Goal: Transaction & Acquisition: Purchase product/service

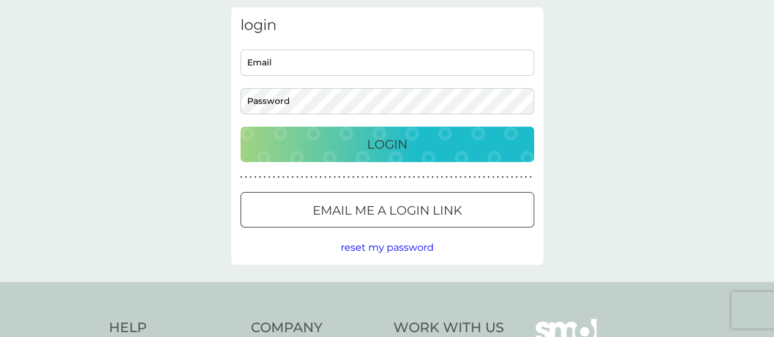
click at [363, 76] on div "Email Password" at bounding box center [386, 82] width 303 height 65
click at [344, 62] on input "Email" at bounding box center [387, 63] width 294 height 26
type input "[PERSON_NAME][EMAIL_ADDRESS][DOMAIN_NAME]"
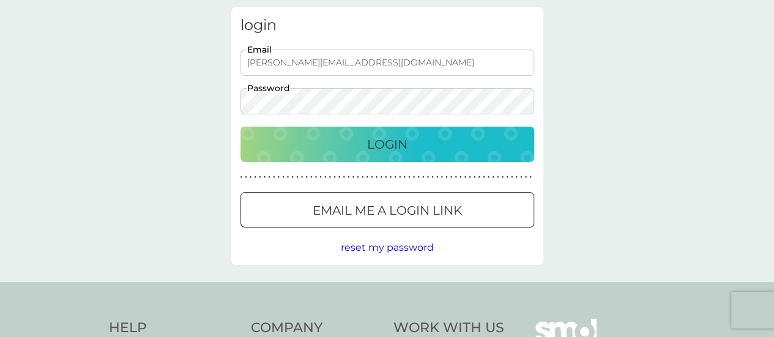
click at [240, 127] on button "Login" at bounding box center [387, 144] width 294 height 35
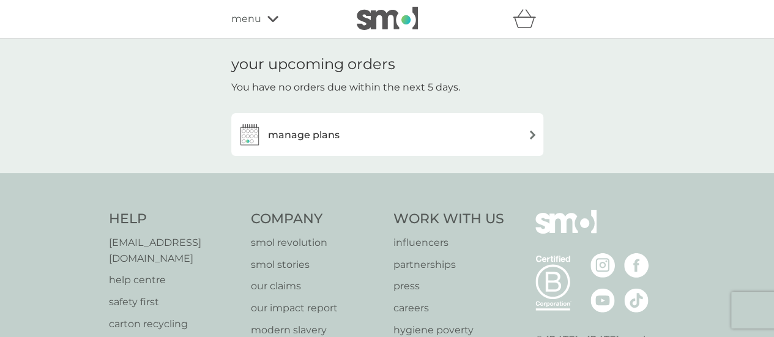
scroll to position [48, 0]
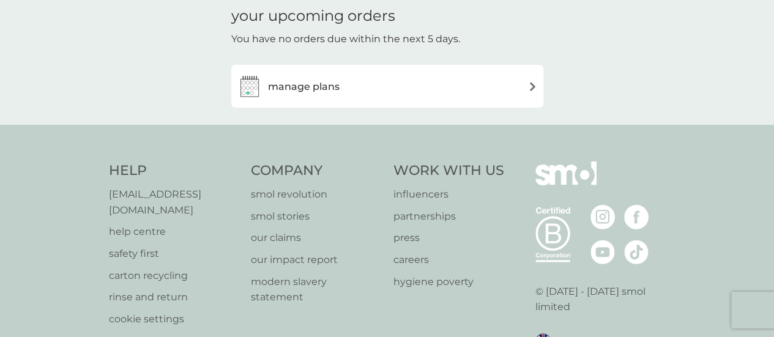
drag, startPoint x: 0, startPoint y: 0, endPoint x: 344, endPoint y: 98, distance: 357.6
click at [344, 98] on div "manage plans" at bounding box center [387, 86] width 300 height 24
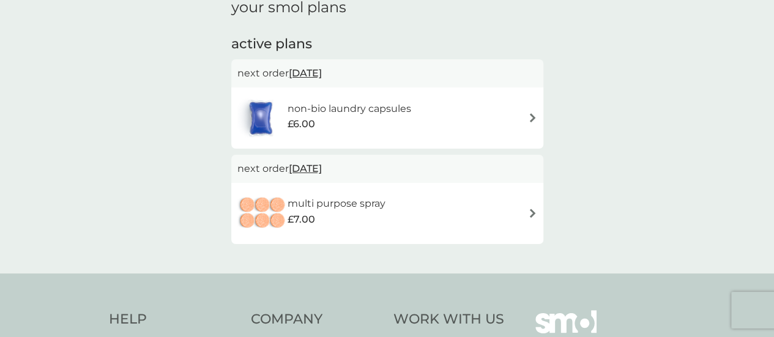
scroll to position [198, 0]
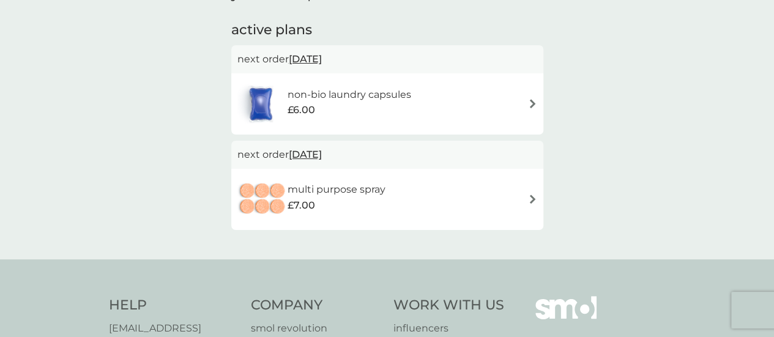
click at [491, 196] on div "multi purpose spray £7.00" at bounding box center [387, 199] width 300 height 43
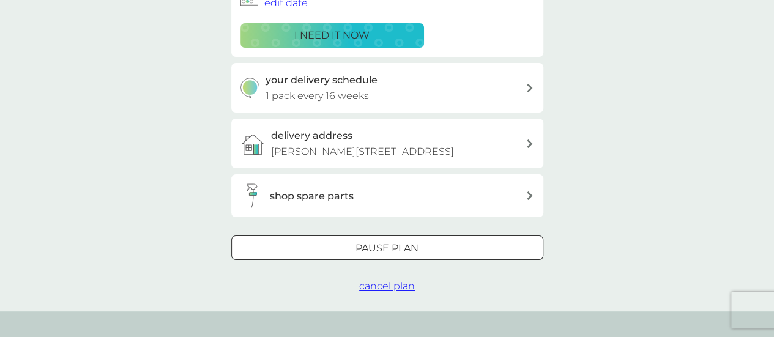
scroll to position [239, 0]
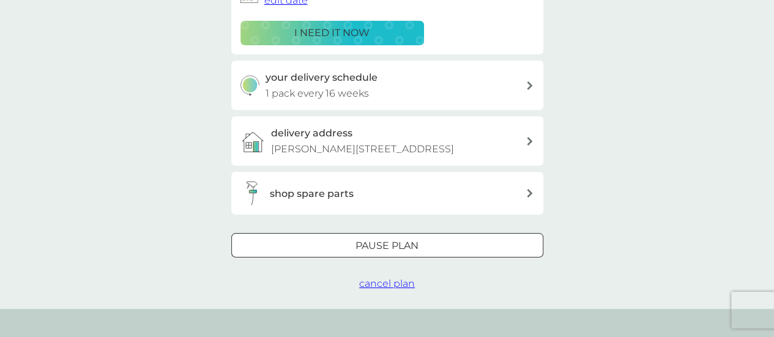
click at [465, 254] on div "Pause plan" at bounding box center [387, 246] width 311 height 16
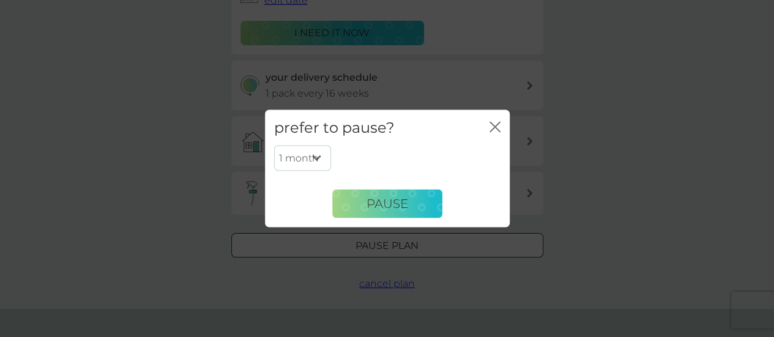
click at [302, 149] on select "1 month 2 months 3 months 4 months 5 months 6 months" at bounding box center [302, 159] width 57 height 26
select select "6"
click at [274, 146] on select "1 month 2 months 3 months 4 months 5 months 6 months" at bounding box center [302, 159] width 57 height 26
click at [409, 202] on button "Pause" at bounding box center [387, 203] width 110 height 29
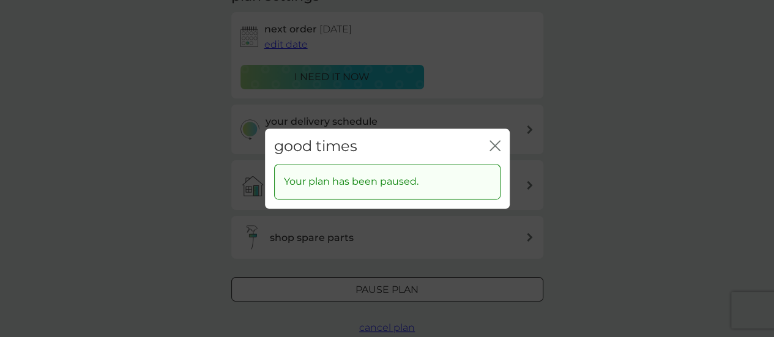
scroll to position [192, 0]
click at [491, 145] on icon "close" at bounding box center [494, 145] width 11 height 11
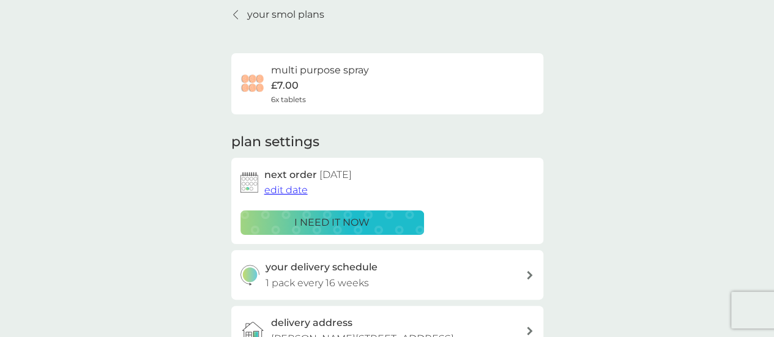
scroll to position [0, 0]
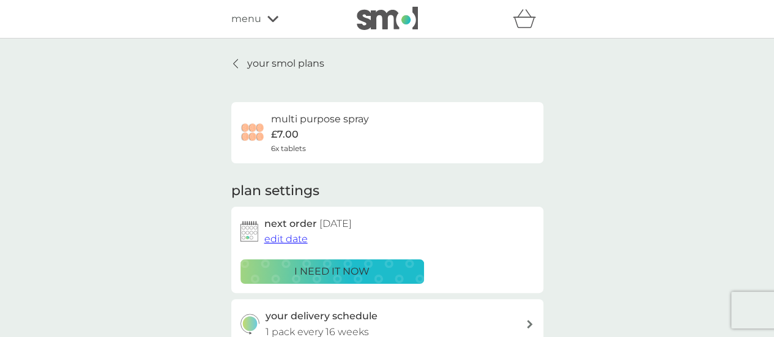
click at [260, 58] on p "your smol plans" at bounding box center [285, 64] width 77 height 16
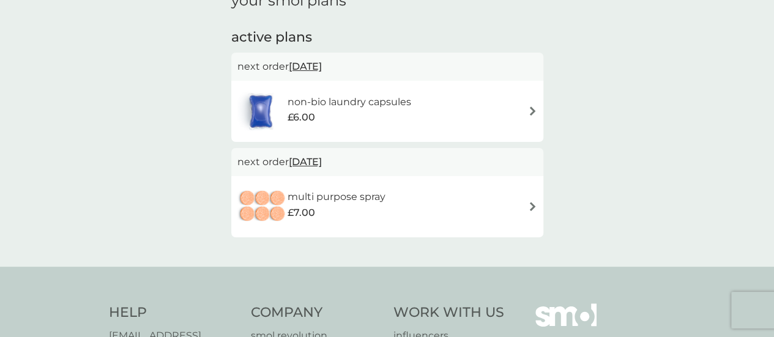
scroll to position [190, 0]
click at [383, 119] on div "£6.00" at bounding box center [349, 118] width 124 height 16
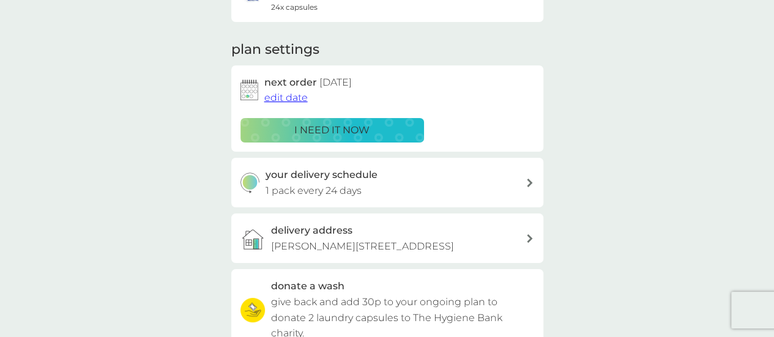
scroll to position [141, 0]
click at [483, 190] on div "your delivery schedule 1 pack every 24 days" at bounding box center [395, 183] width 260 height 31
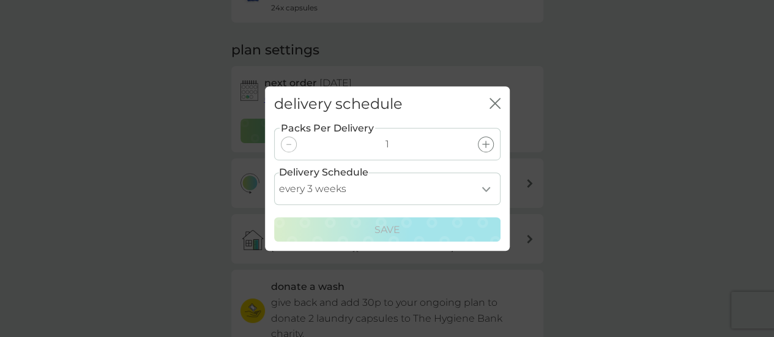
click at [421, 194] on select "every 1 week every 2 weeks every 3 weeks every 4 weeks every 5 weeks every 6 we…" at bounding box center [387, 188] width 226 height 32
select select "28"
click at [274, 172] on select "every 1 week every 2 weeks every 3 weeks every 4 weeks every 5 weeks every 6 we…" at bounding box center [387, 188] width 226 height 32
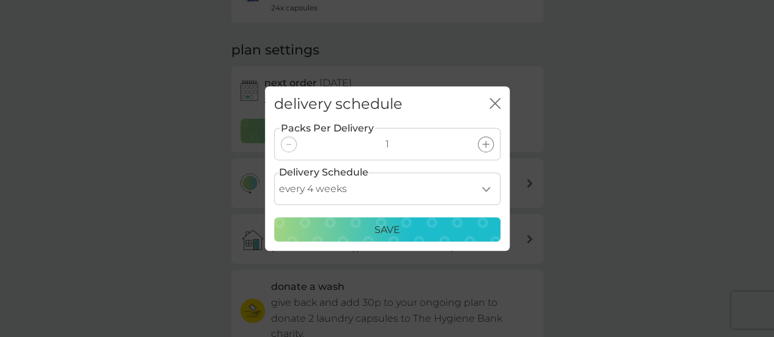
click at [420, 226] on div "Save" at bounding box center [387, 230] width 210 height 16
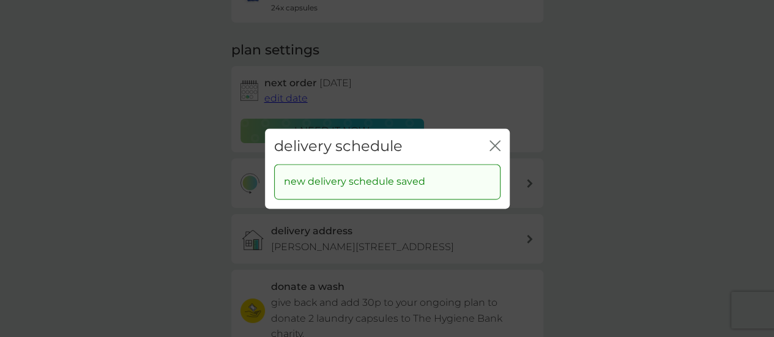
click at [495, 148] on icon "close" at bounding box center [494, 145] width 11 height 11
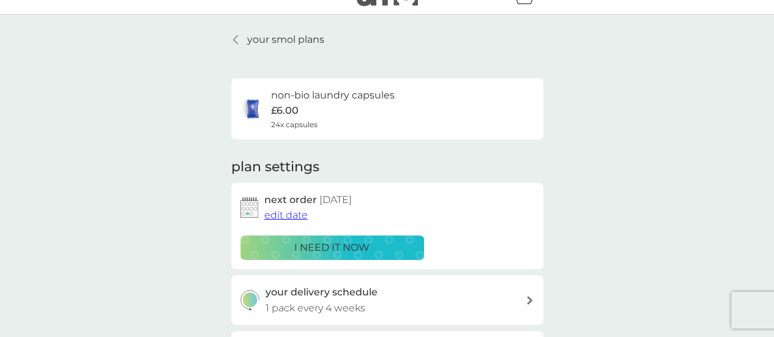
scroll to position [0, 0]
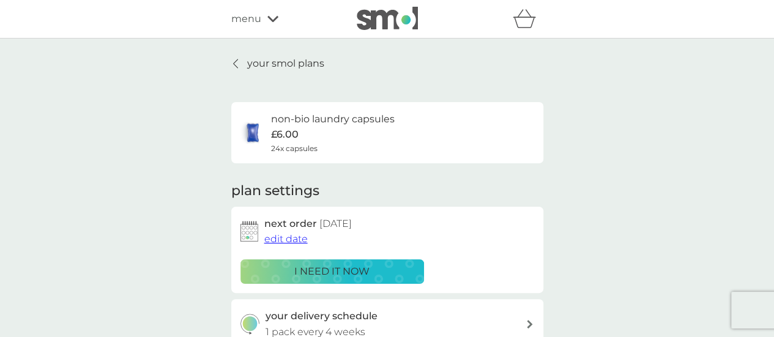
click at [240, 18] on span "menu" at bounding box center [246, 19] width 30 height 16
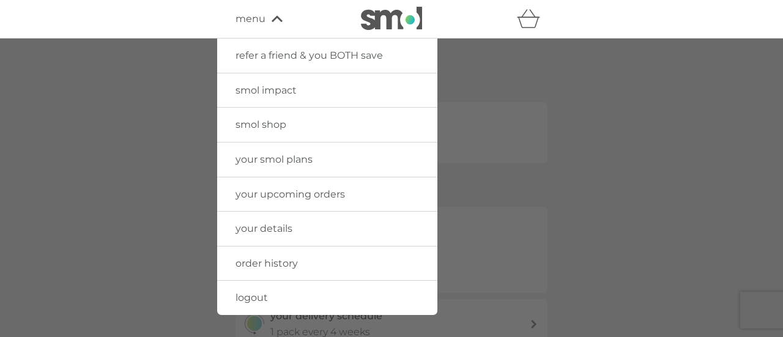
click at [412, 26] on img at bounding box center [391, 18] width 61 height 23
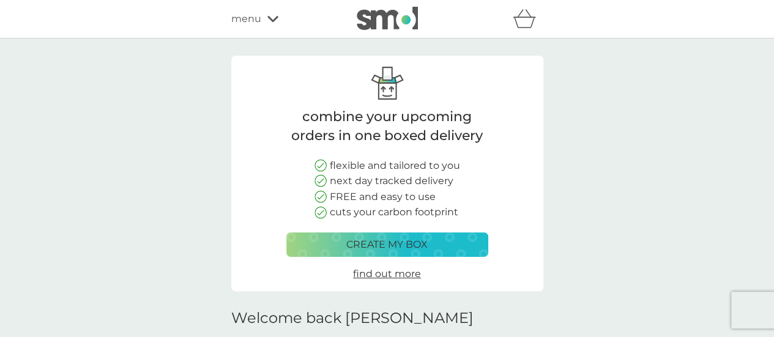
click at [399, 14] on img at bounding box center [387, 18] width 61 height 23
click at [274, 20] on icon at bounding box center [272, 18] width 11 height 7
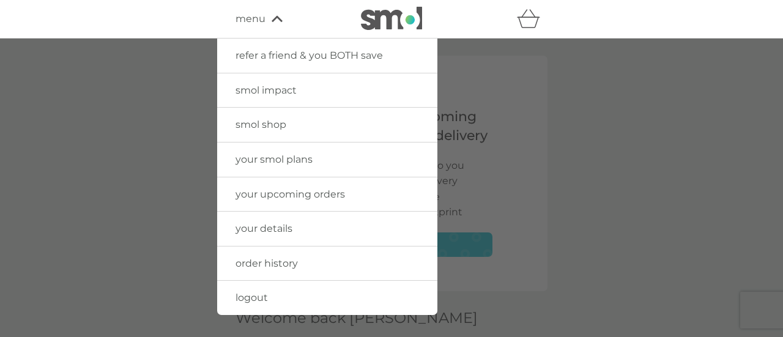
click at [267, 124] on span "smol shop" at bounding box center [260, 125] width 51 height 12
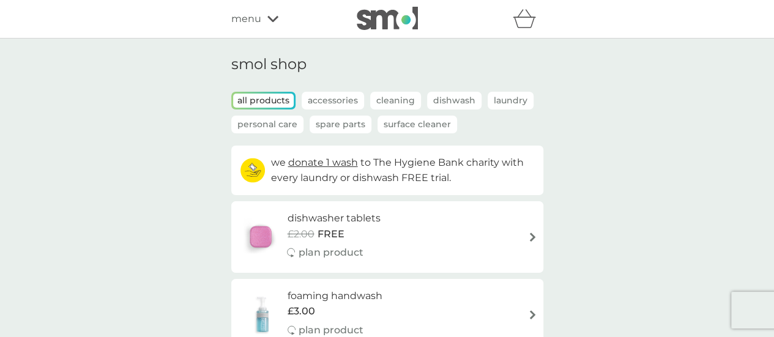
click at [491, 105] on p "Laundry" at bounding box center [511, 101] width 46 height 18
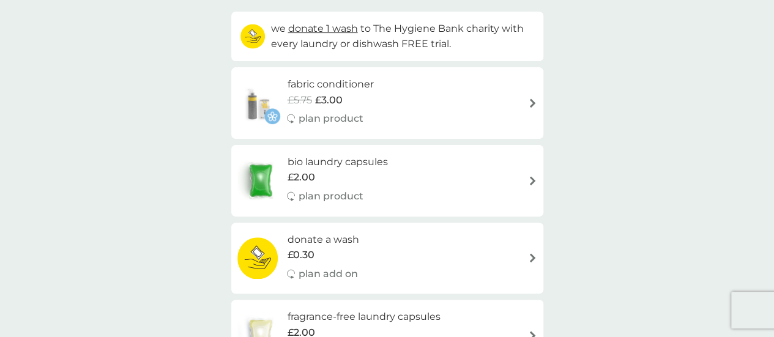
scroll to position [136, 0]
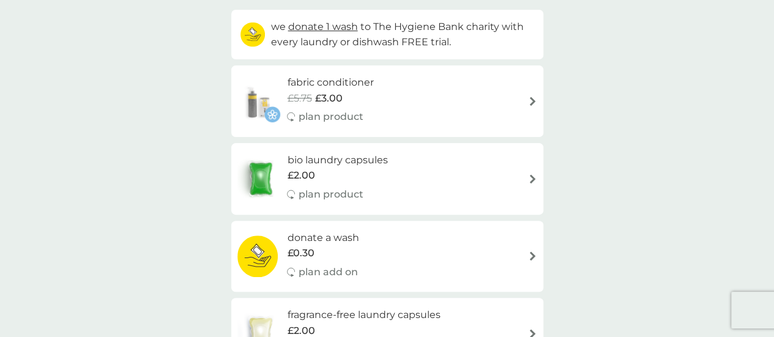
click at [330, 89] on h6 "fabric conditioner" at bounding box center [330, 83] width 86 height 16
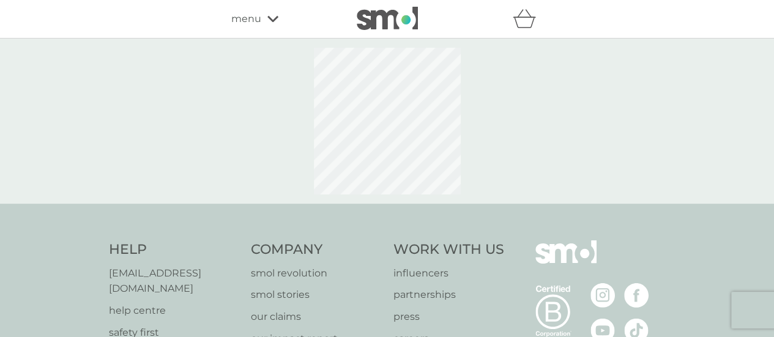
select select "182"
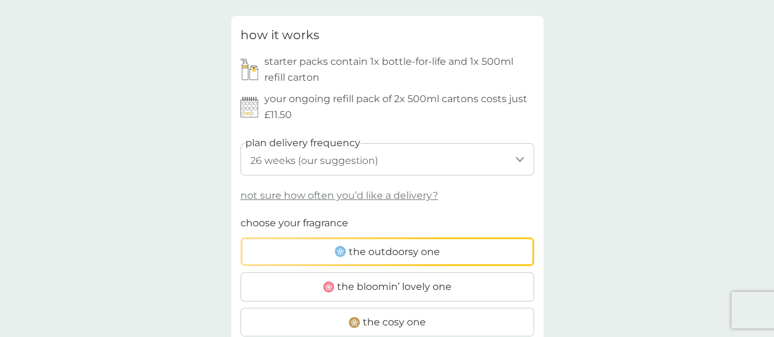
scroll to position [595, 0]
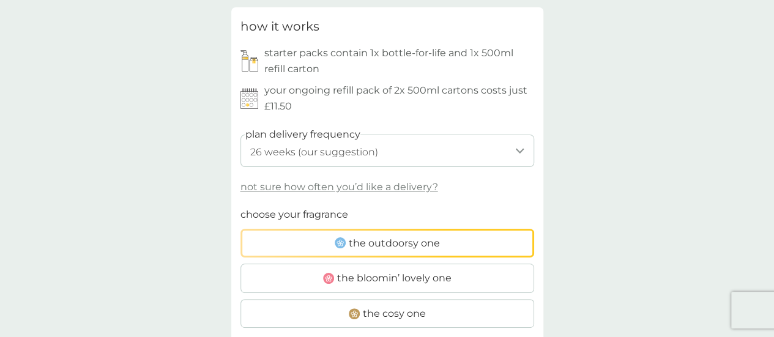
click at [480, 150] on select "1 week 2 weeks 3 weeks 4 weeks 5 weeks 6 weeks 7 weeks 8 weeks 9 weeks 10 weeks…" at bounding box center [387, 151] width 294 height 32
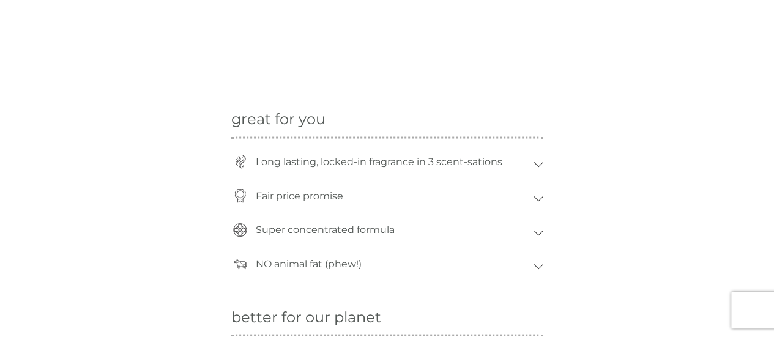
scroll to position [1125, 0]
click at [535, 169] on div "Long lasting, locked-in fragrance in 3 scent-sations" at bounding box center [387, 164] width 312 height 34
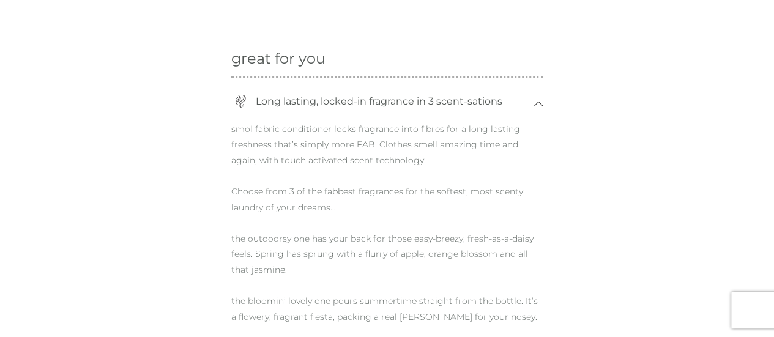
scroll to position [1188, 0]
click at [527, 108] on div "Long lasting, locked-in fragrance in 3 scent-sations" at bounding box center [392, 98] width 284 height 28
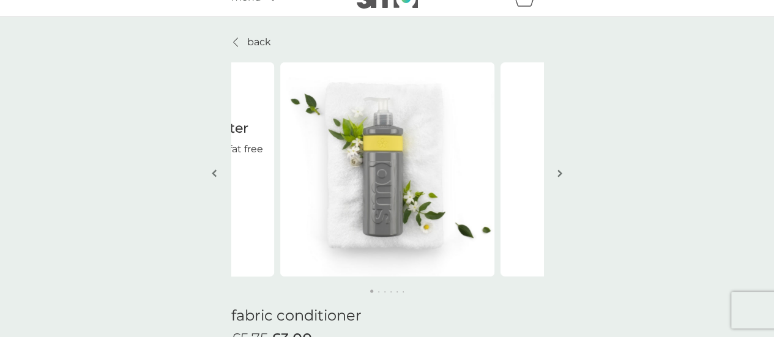
scroll to position [21, 0]
click at [558, 176] on img "button" at bounding box center [559, 173] width 5 height 9
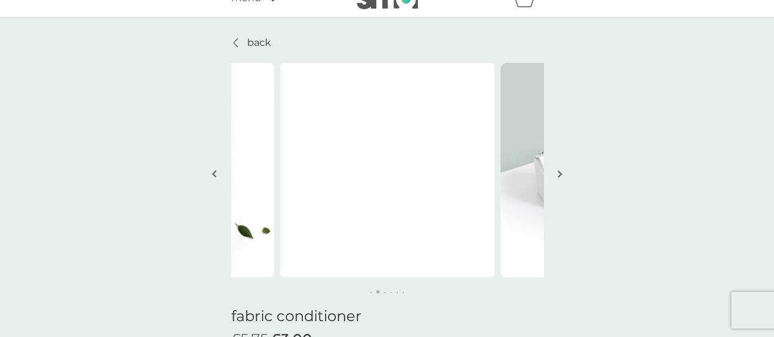
click at [558, 176] on img "button" at bounding box center [559, 173] width 5 height 9
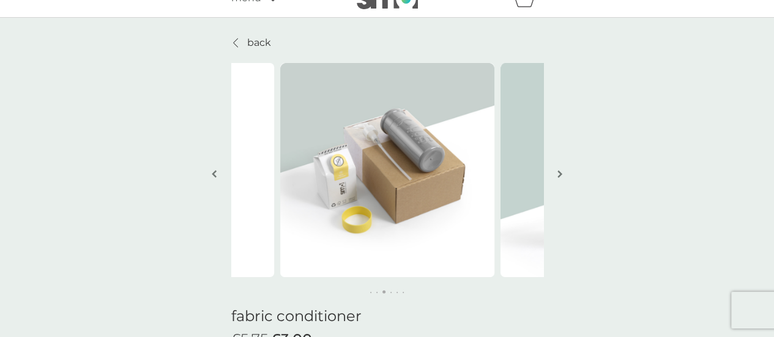
click at [558, 176] on img "button" at bounding box center [559, 173] width 5 height 9
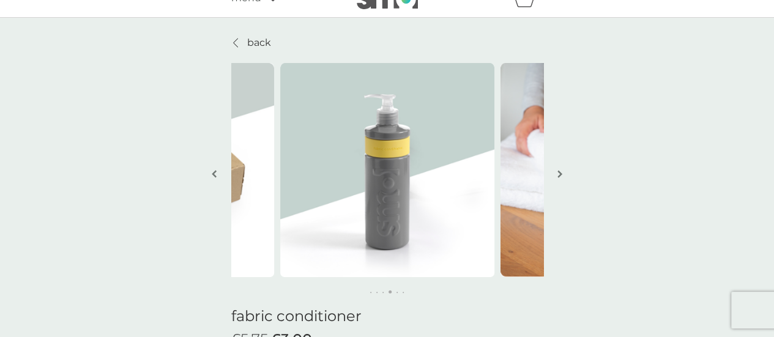
click at [558, 176] on img "button" at bounding box center [559, 173] width 5 height 9
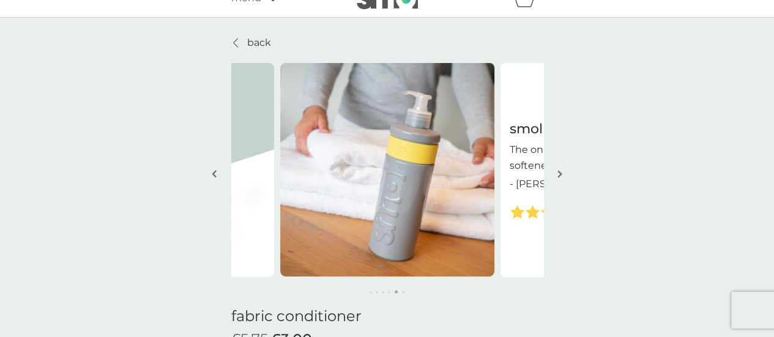
click at [558, 176] on img "button" at bounding box center [559, 173] width 5 height 9
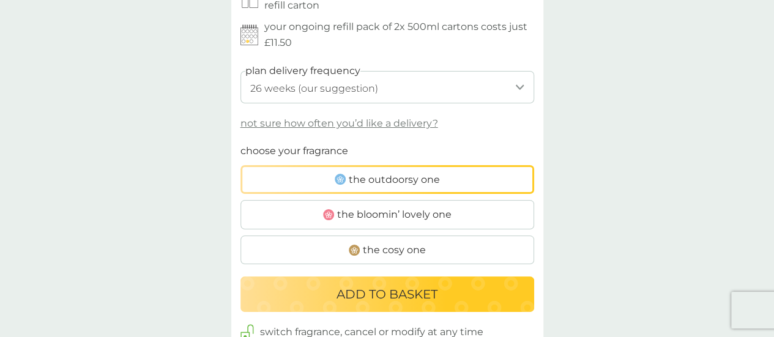
scroll to position [658, 0]
click at [342, 303] on p "ADD TO BASKET" at bounding box center [386, 295] width 101 height 20
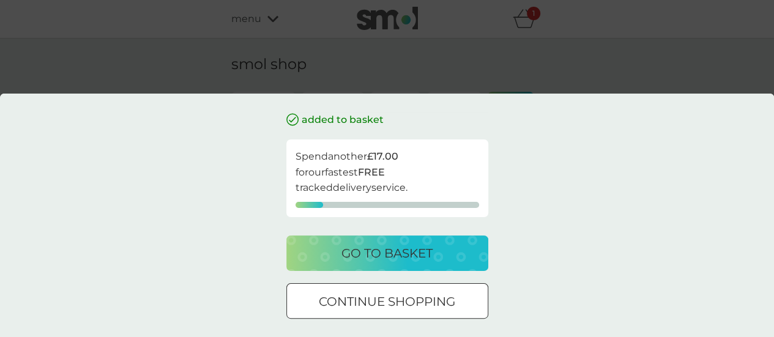
click at [387, 308] on p "continue shopping" at bounding box center [387, 302] width 136 height 20
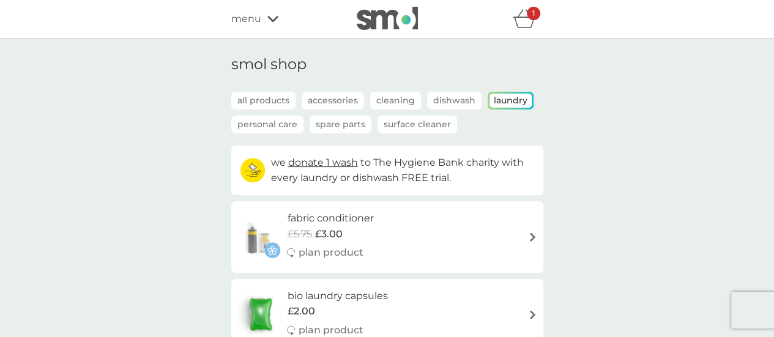
click at [528, 30] on div "1" at bounding box center [528, 19] width 31 height 24
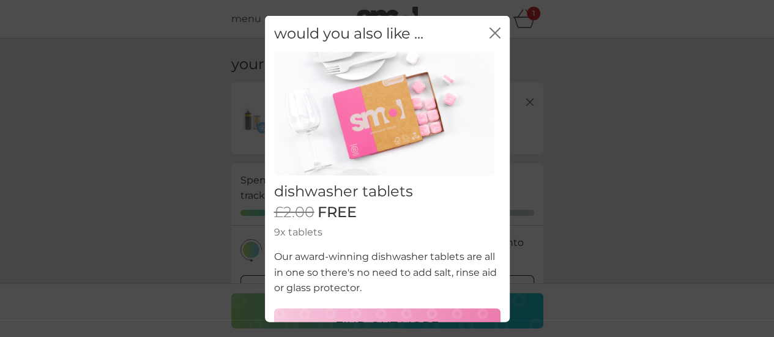
click at [489, 32] on icon "close" at bounding box center [494, 32] width 11 height 11
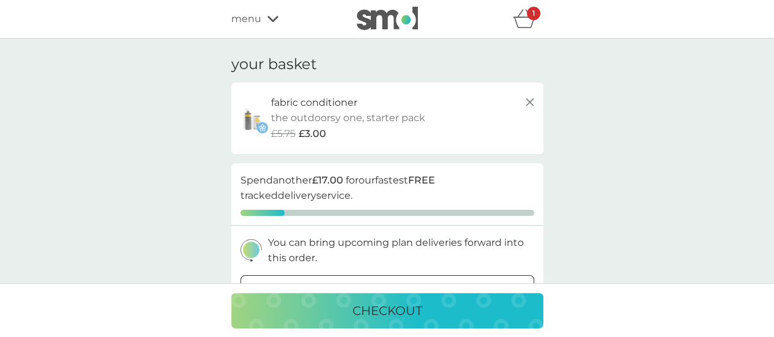
click at [332, 130] on div "£5.75 £3.00" at bounding box center [404, 134] width 266 height 16
click at [307, 102] on p "fabric conditioner" at bounding box center [314, 103] width 86 height 16
click at [254, 119] on img at bounding box center [252, 118] width 31 height 31
click at [252, 19] on span "menu" at bounding box center [246, 19] width 30 height 16
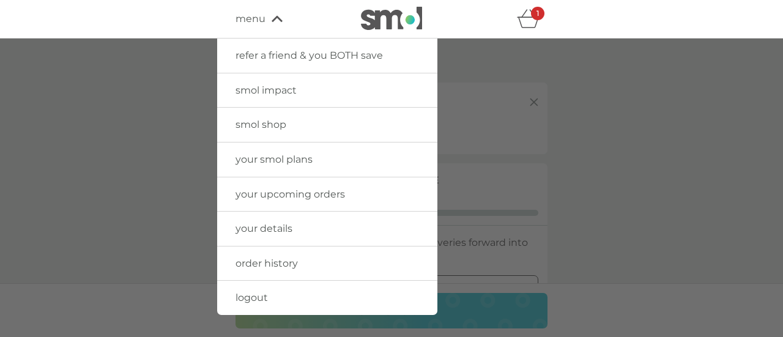
click at [269, 130] on span "smol shop" at bounding box center [260, 125] width 51 height 12
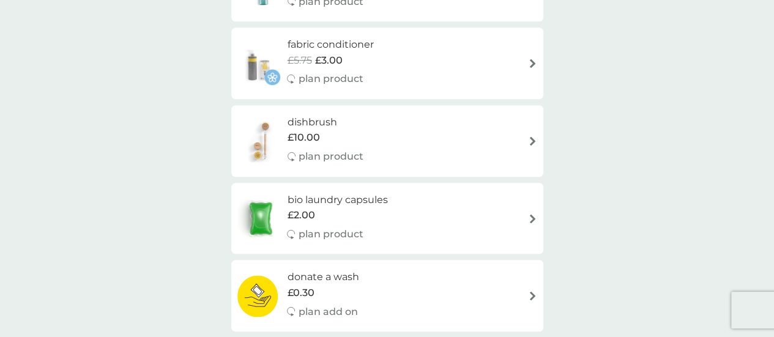
scroll to position [445, 0]
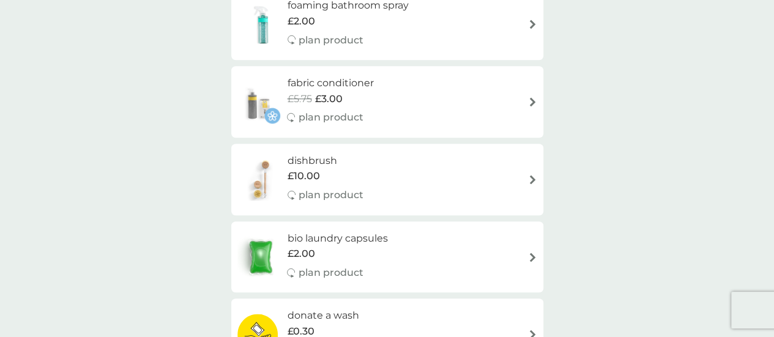
click at [371, 121] on div "plan product" at bounding box center [330, 117] width 86 height 16
select select "182"
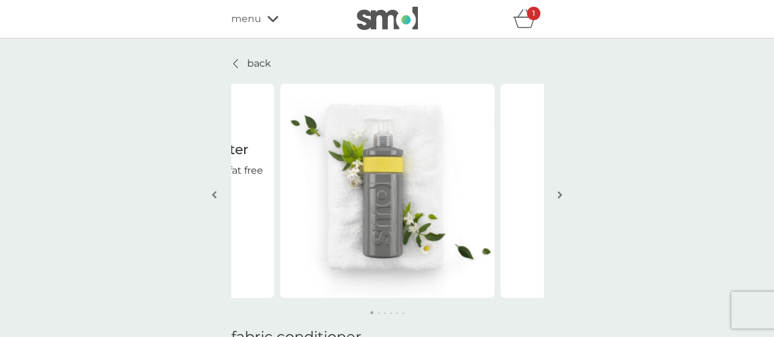
click at [526, 26] on icon "basket" at bounding box center [524, 18] width 23 height 19
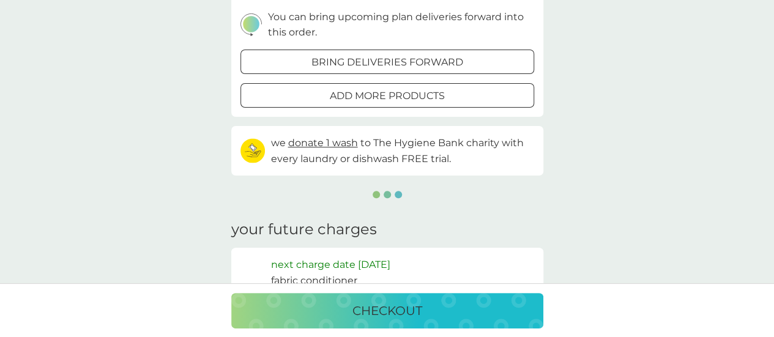
scroll to position [237, 0]
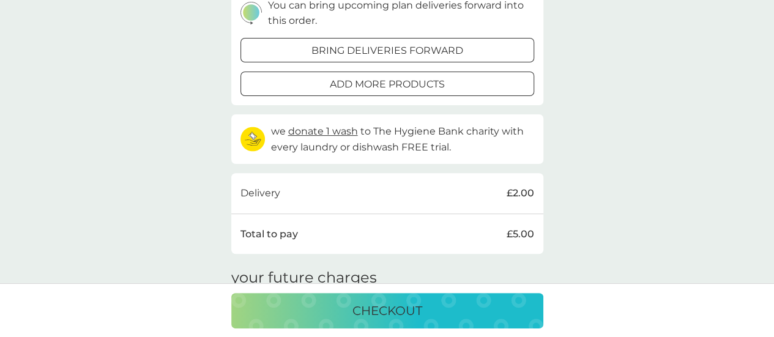
click at [406, 311] on p "checkout" at bounding box center [387, 311] width 70 height 20
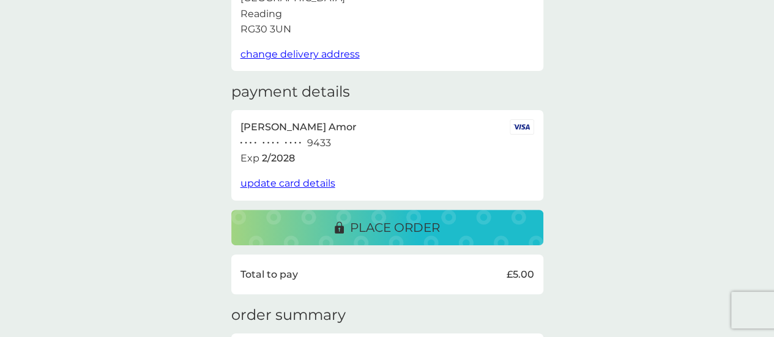
scroll to position [132, 0]
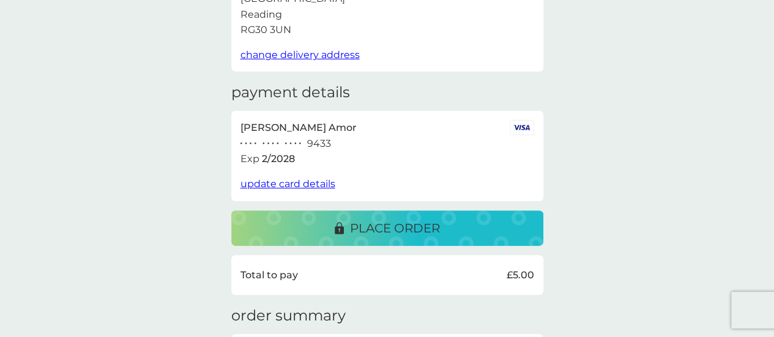
click at [418, 229] on p "place order" at bounding box center [395, 228] width 90 height 20
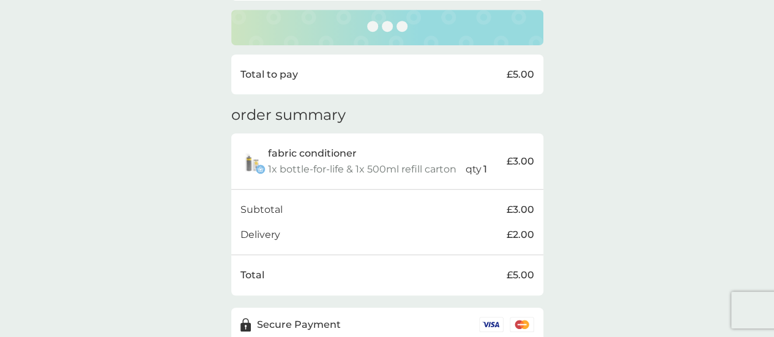
scroll to position [390, 0]
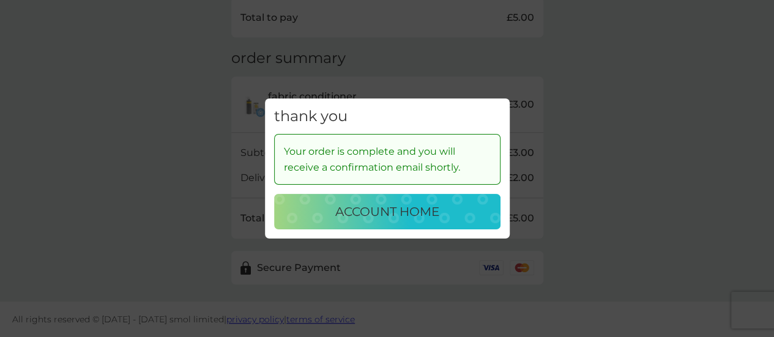
click at [380, 210] on p "account home" at bounding box center [387, 212] width 104 height 20
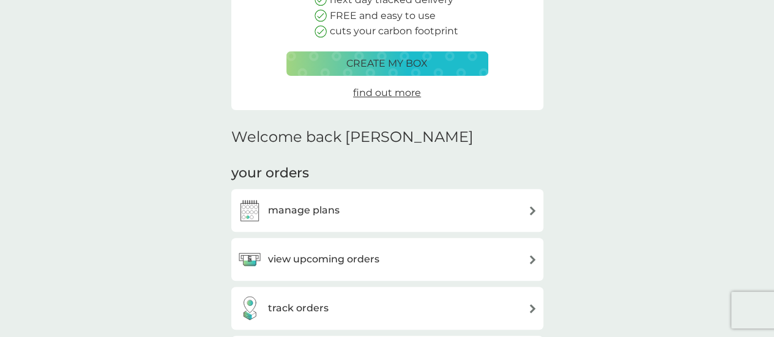
scroll to position [193, 0]
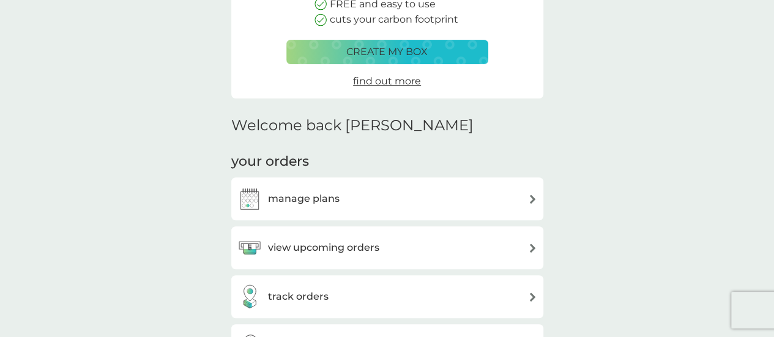
click at [344, 264] on div "view upcoming orders" at bounding box center [387, 247] width 312 height 43
click at [325, 253] on h3 "view upcoming orders" at bounding box center [323, 248] width 111 height 16
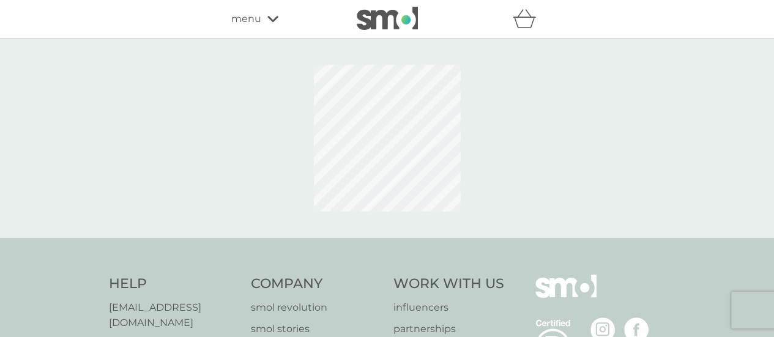
scroll to position [1, 0]
